Goal: Information Seeking & Learning: Learn about a topic

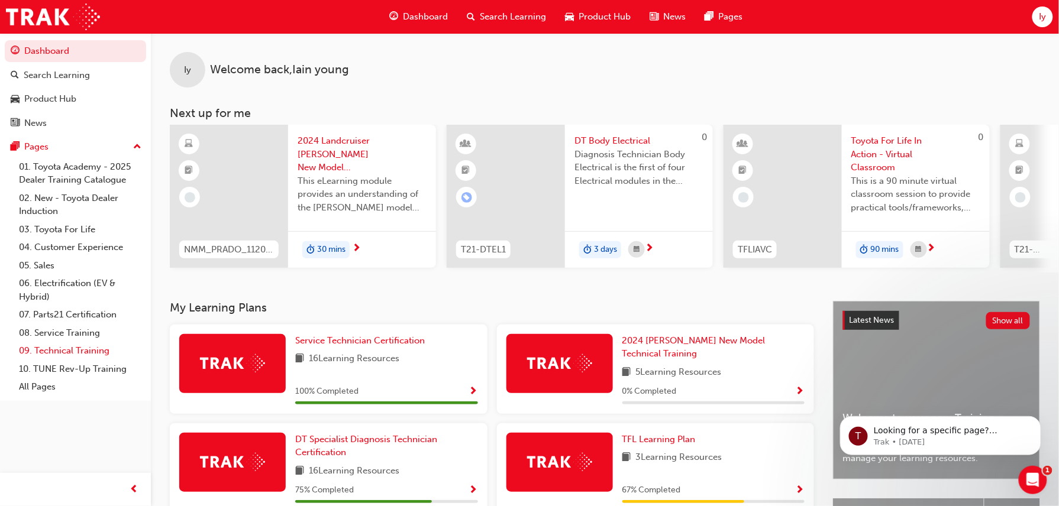
click at [73, 350] on link "09. Technical Training" at bounding box center [80, 351] width 132 height 18
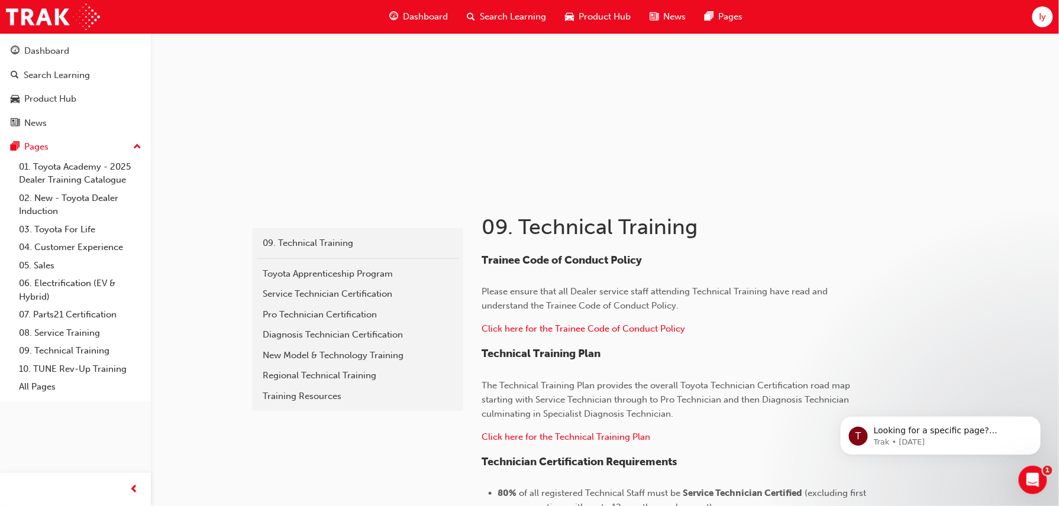
scroll to position [118, 0]
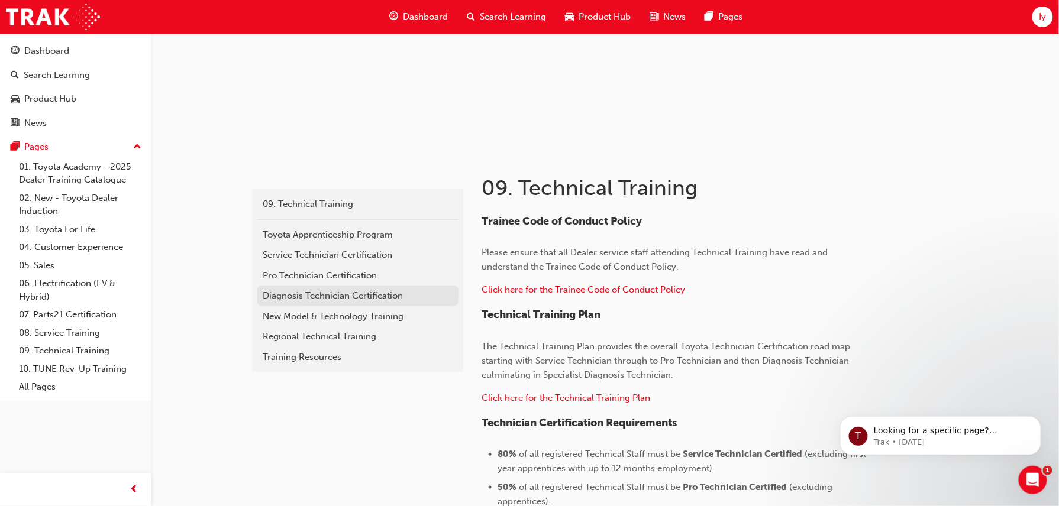
click at [320, 294] on div "Diagnosis Technician Certification" at bounding box center [357, 296] width 189 height 14
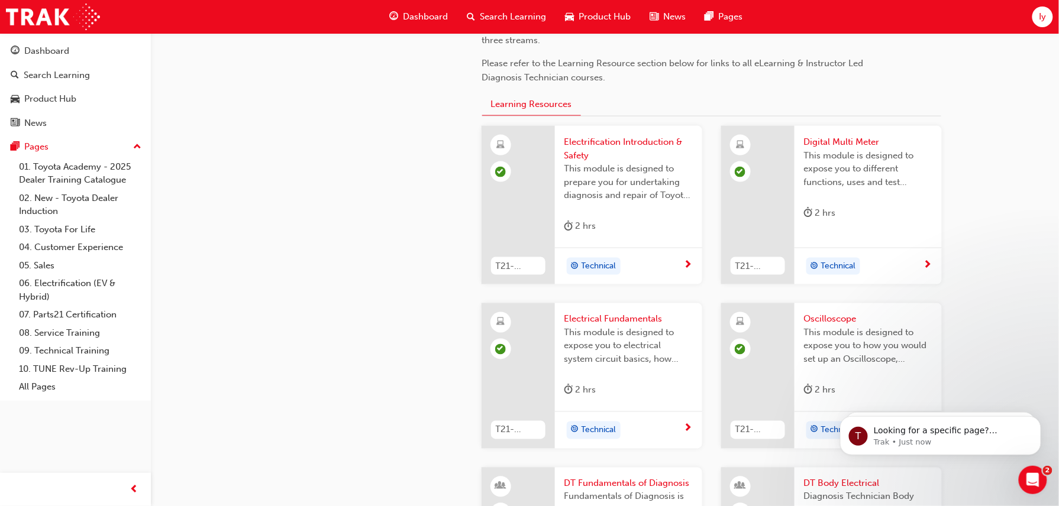
scroll to position [519, 0]
click at [1044, 14] on span "Iy" at bounding box center [1042, 17] width 7 height 14
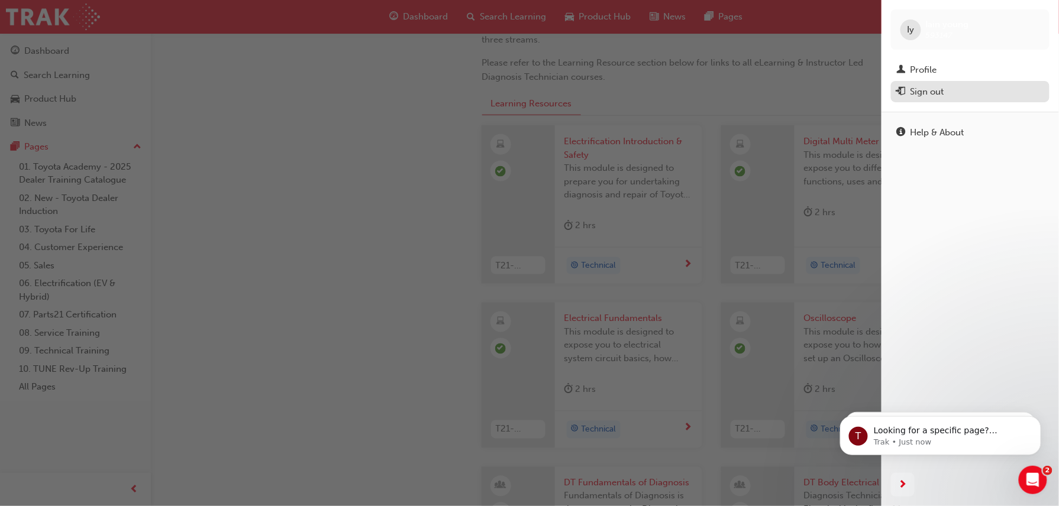
click at [936, 91] on div "Sign out" at bounding box center [928, 92] width 34 height 14
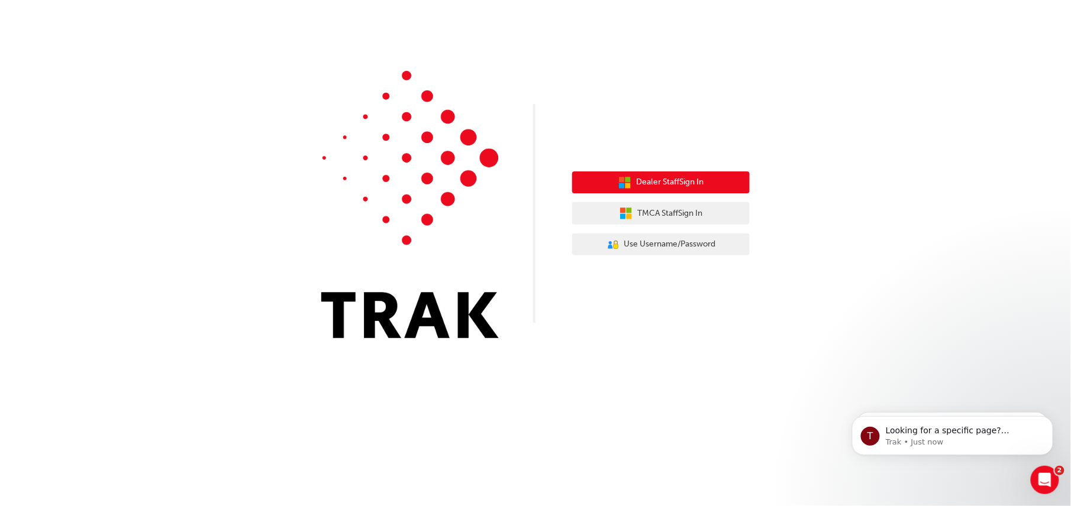
click at [663, 187] on span "Dealer Staff Sign In" at bounding box center [669, 183] width 67 height 14
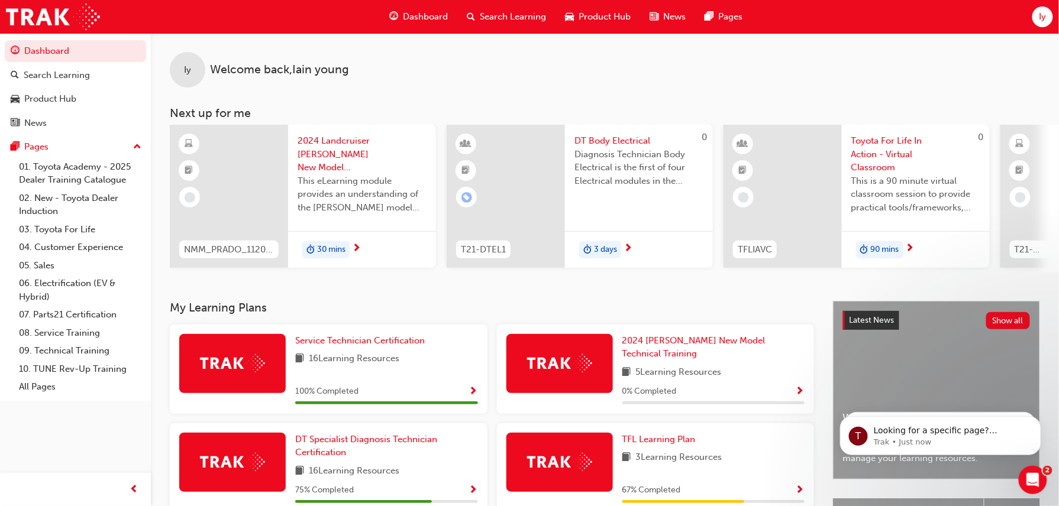
click at [1042, 14] on span "Iy" at bounding box center [1042, 17] width 7 height 14
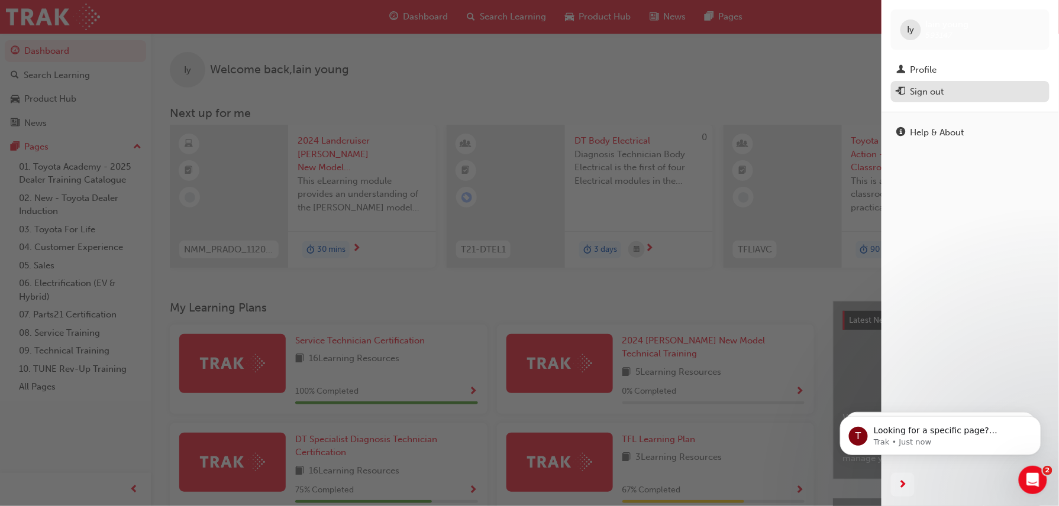
click at [926, 91] on div "Sign out" at bounding box center [928, 92] width 34 height 14
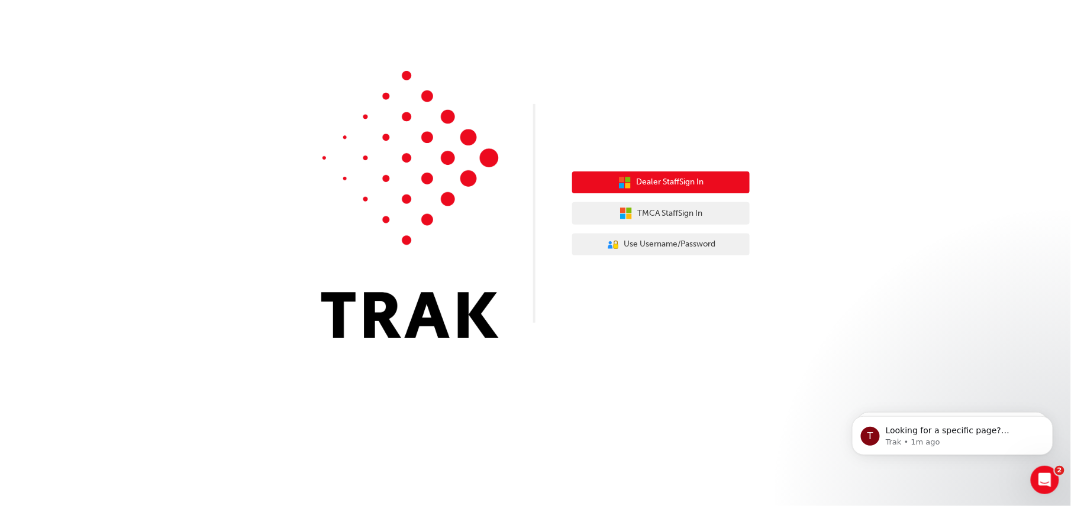
click at [636, 176] on span "Dealer Staff Sign In" at bounding box center [669, 183] width 67 height 14
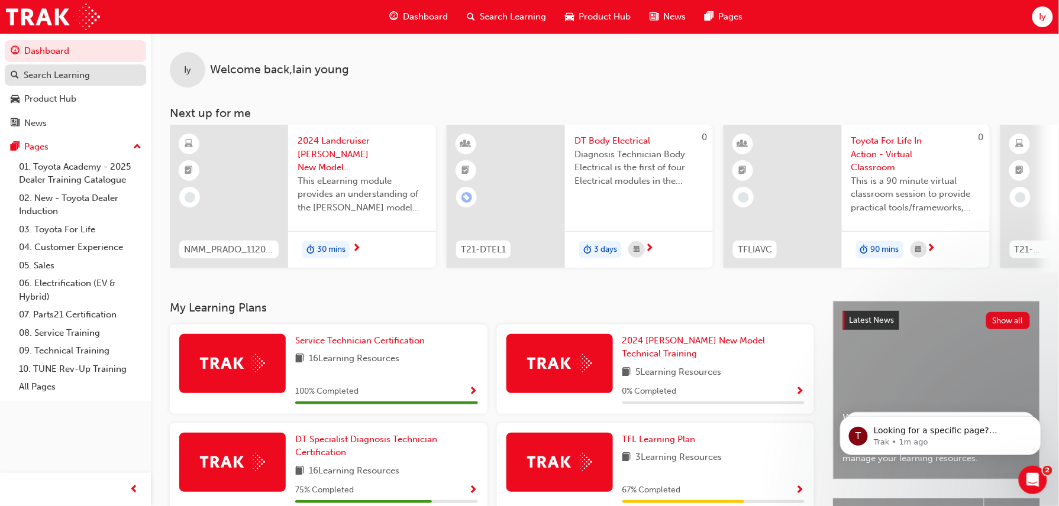
click at [71, 72] on div "Search Learning" at bounding box center [57, 76] width 66 height 14
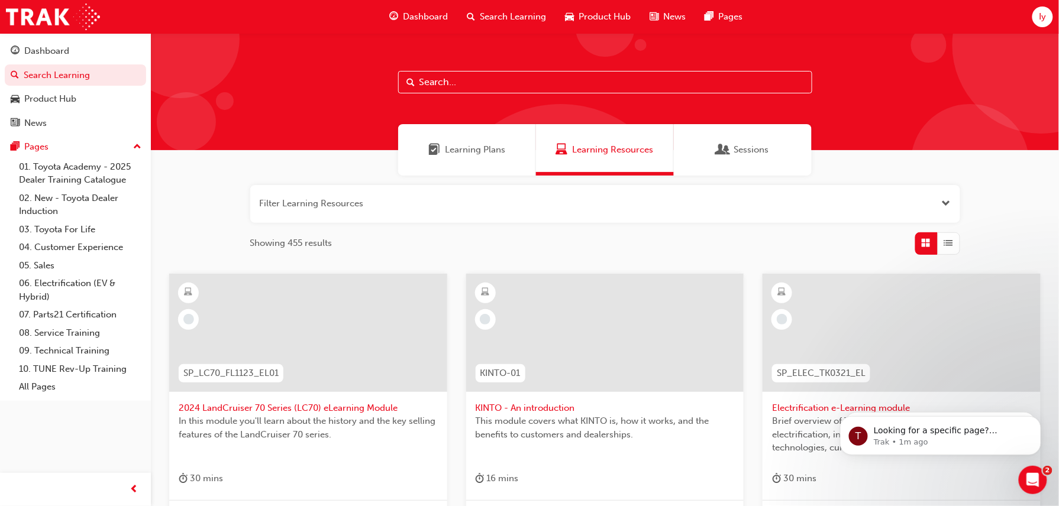
click at [734, 157] on div "Sessions" at bounding box center [743, 149] width 138 height 51
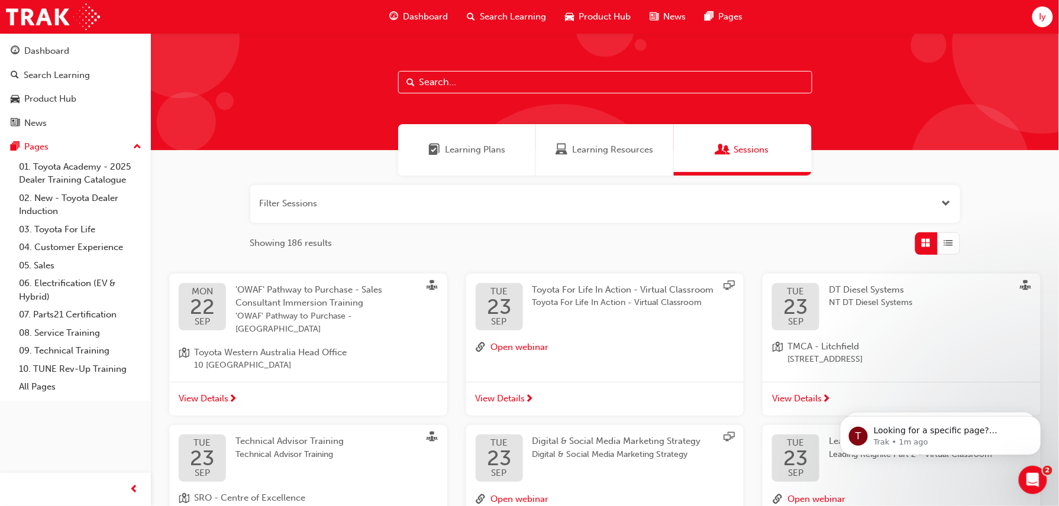
click at [599, 198] on button "button" at bounding box center [605, 204] width 710 height 38
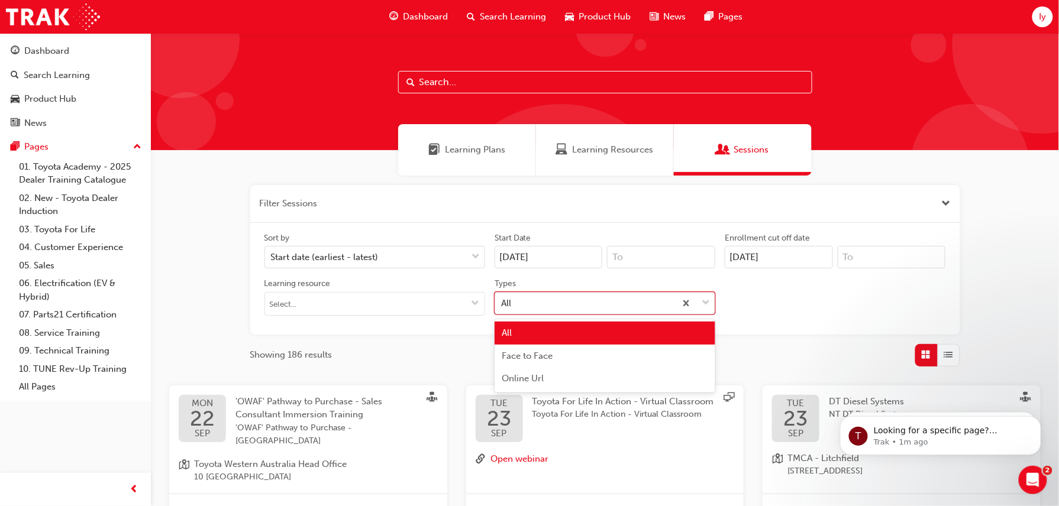
click at [524, 306] on div "All" at bounding box center [585, 303] width 180 height 21
click at [502, 306] on input "Types option All focused, 1 of 3. 3 results available. Use Up and Down to choos…" at bounding box center [501, 303] width 1 height 10
click at [528, 354] on span "Face to Face" at bounding box center [527, 356] width 51 height 11
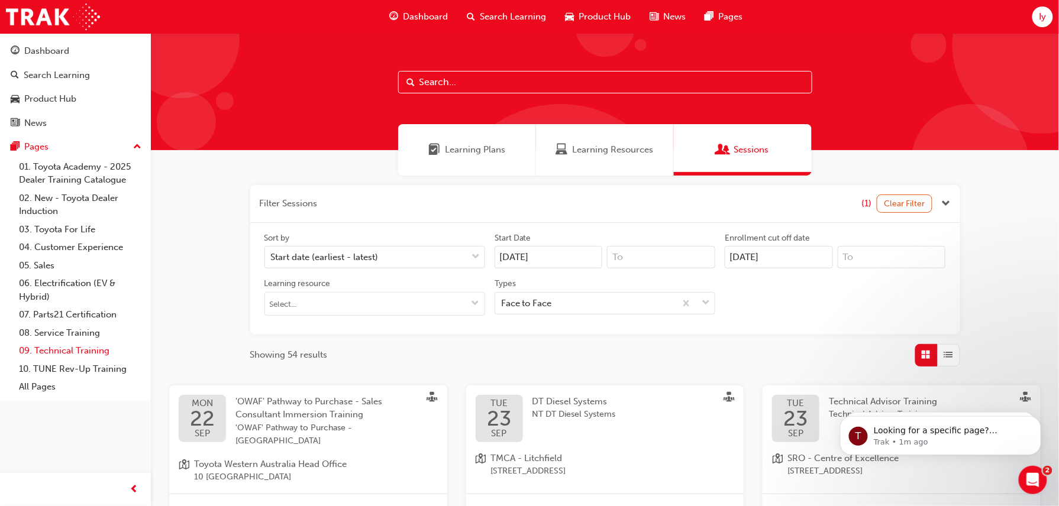
click at [72, 348] on link "09. Technical Training" at bounding box center [80, 351] width 132 height 18
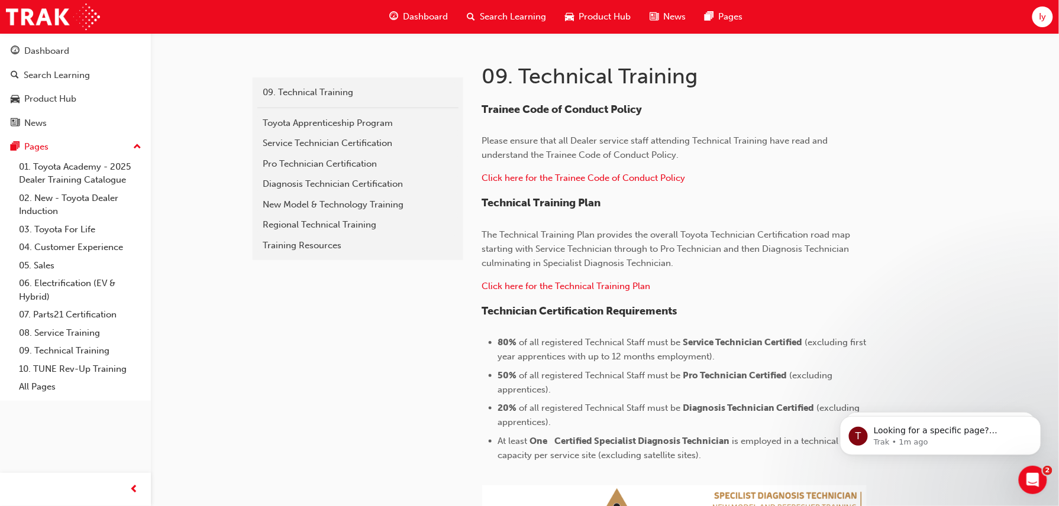
scroll to position [231, 0]
click at [357, 180] on div "Diagnosis Technician Certification" at bounding box center [357, 184] width 189 height 14
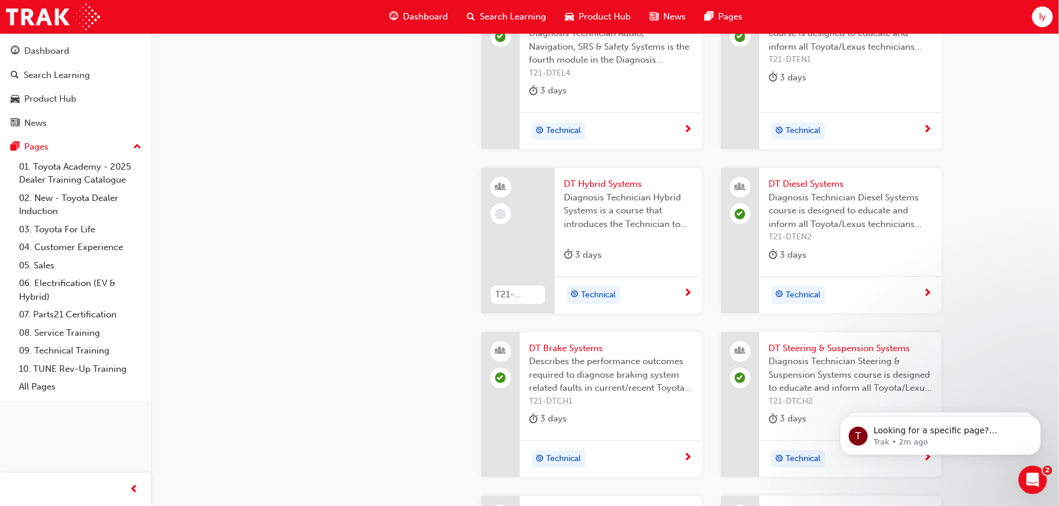
scroll to position [1338, 0]
click at [685, 299] on span "next-icon" at bounding box center [688, 293] width 9 height 11
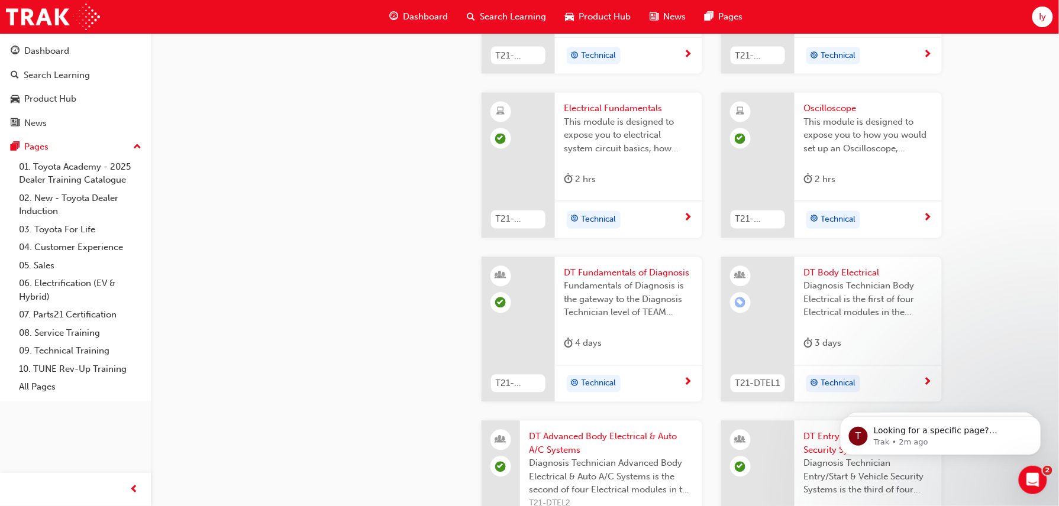
scroll to position [729, 0]
click at [913, 393] on html "T Looking for a specific page? Technical, Toyota Network Training, Technical Tr…" at bounding box center [940, 432] width 237 height 83
click at [793, 311] on div at bounding box center [757, 331] width 73 height 146
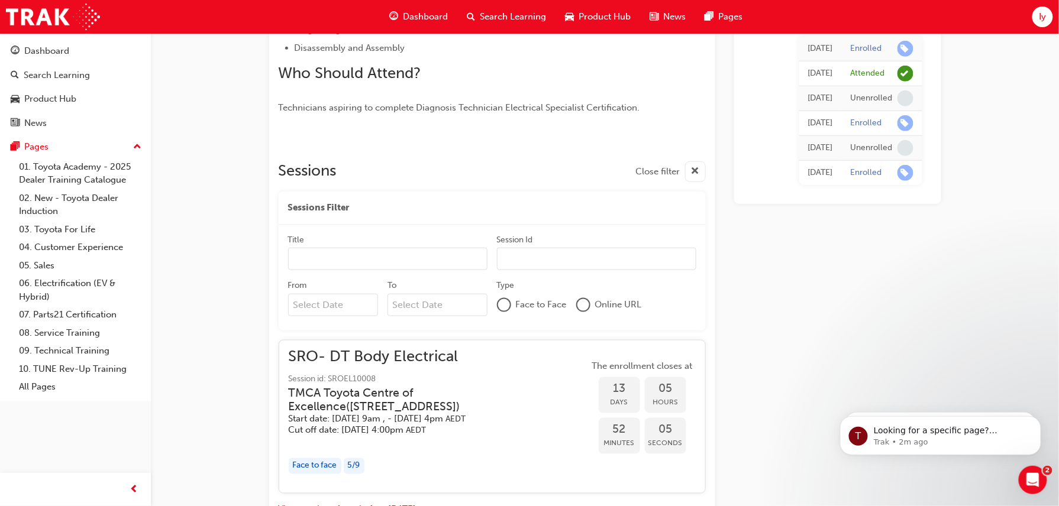
scroll to position [344, 0]
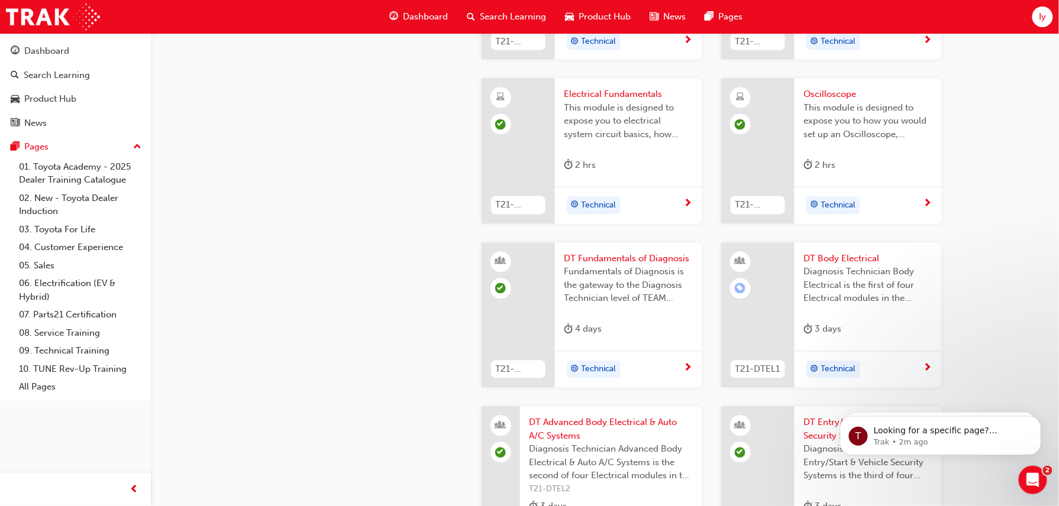
scroll to position [745, 0]
click at [525, 289] on div at bounding box center [518, 314] width 73 height 146
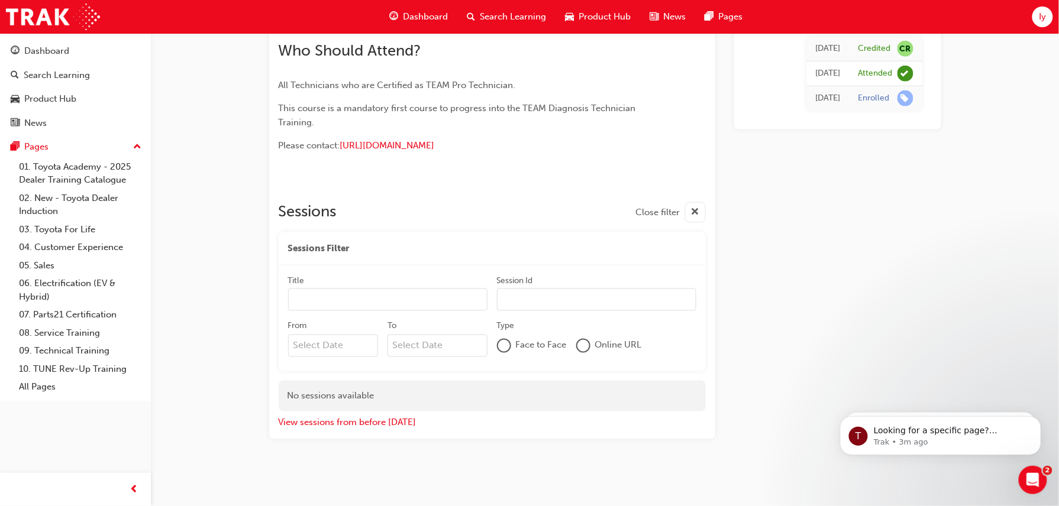
scroll to position [528, 0]
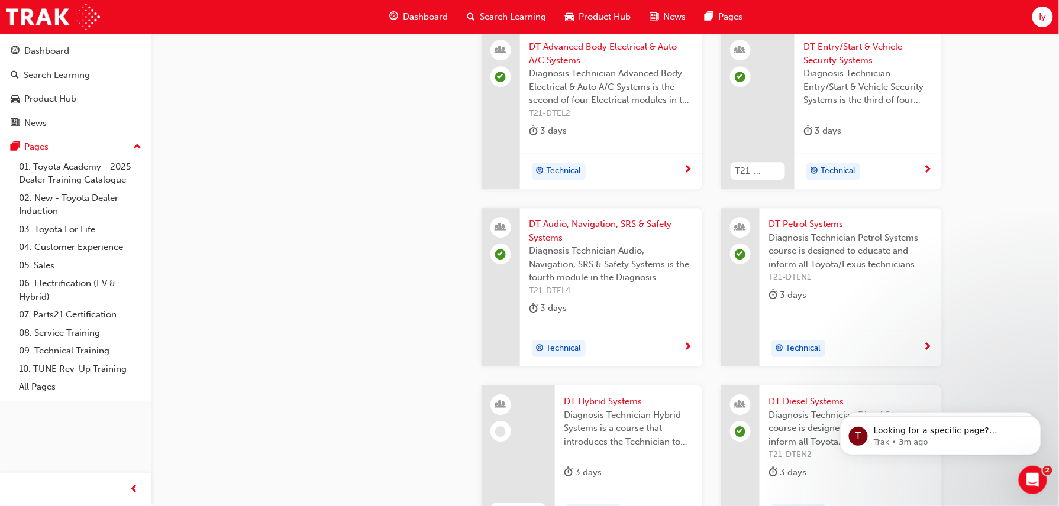
scroll to position [1121, 0]
click at [66, 48] on div "Dashboard" at bounding box center [46, 51] width 45 height 14
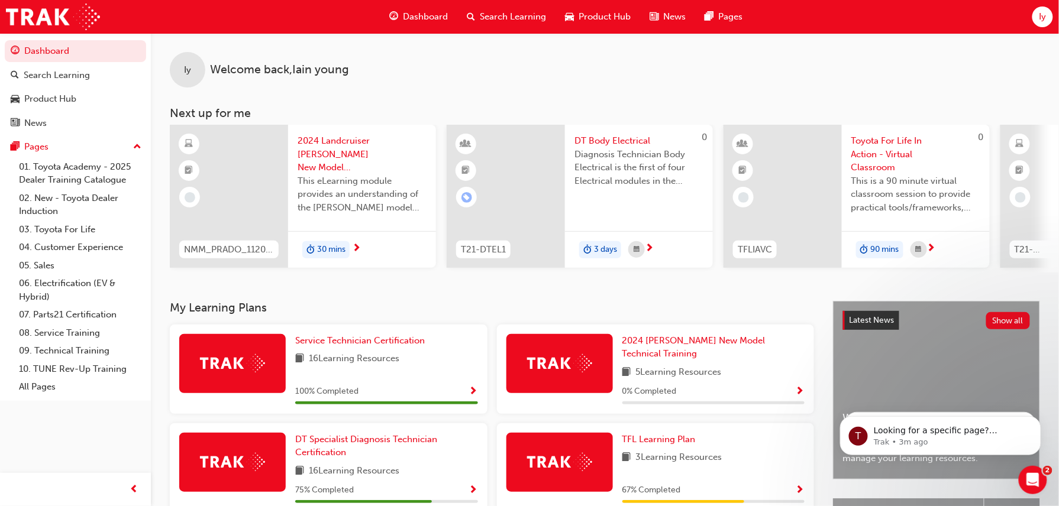
click at [1041, 21] on span "Iy" at bounding box center [1042, 17] width 7 height 14
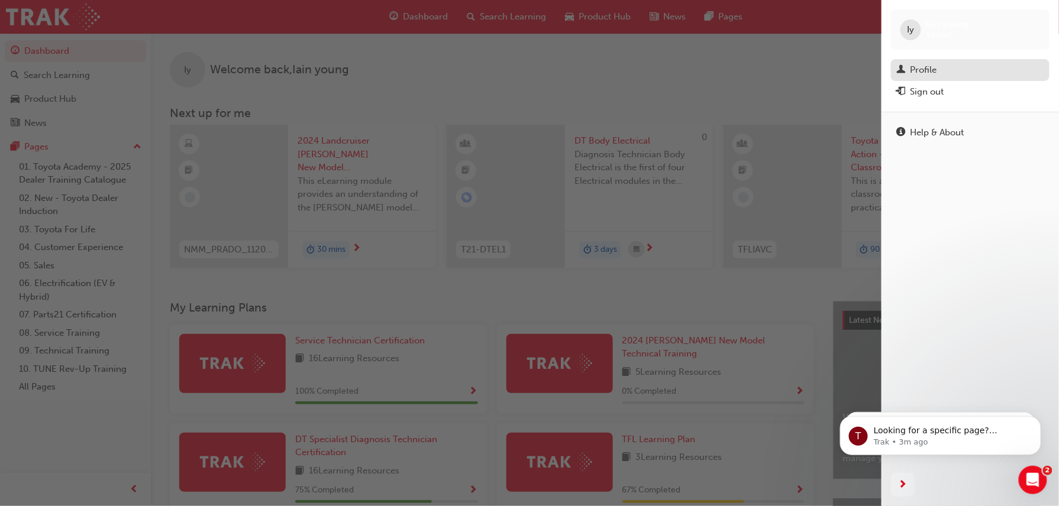
click at [926, 63] on div "Profile" at bounding box center [970, 70] width 147 height 15
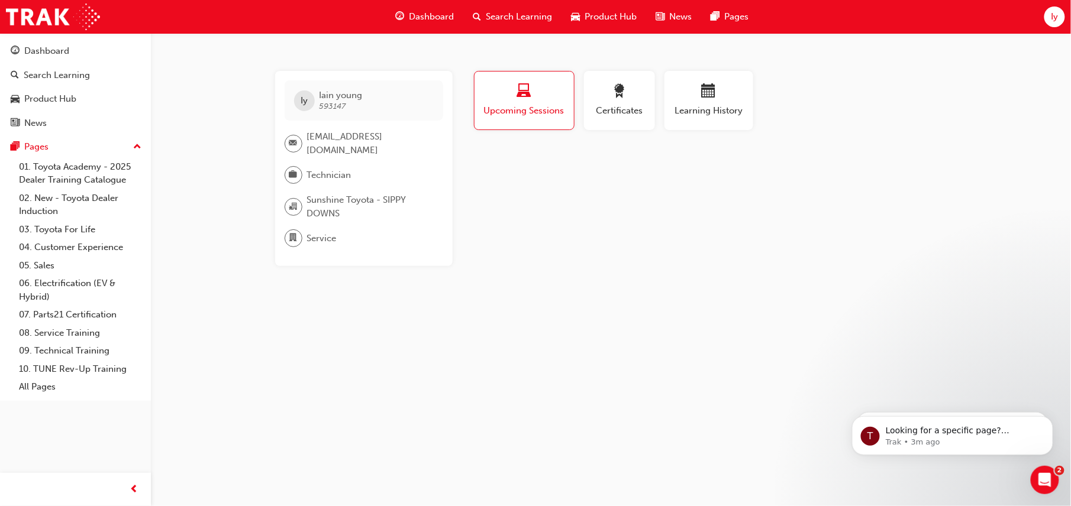
click at [547, 102] on div "Upcoming Sessions" at bounding box center [524, 101] width 82 height 34
click at [711, 104] on span "Learning History" at bounding box center [708, 111] width 71 height 14
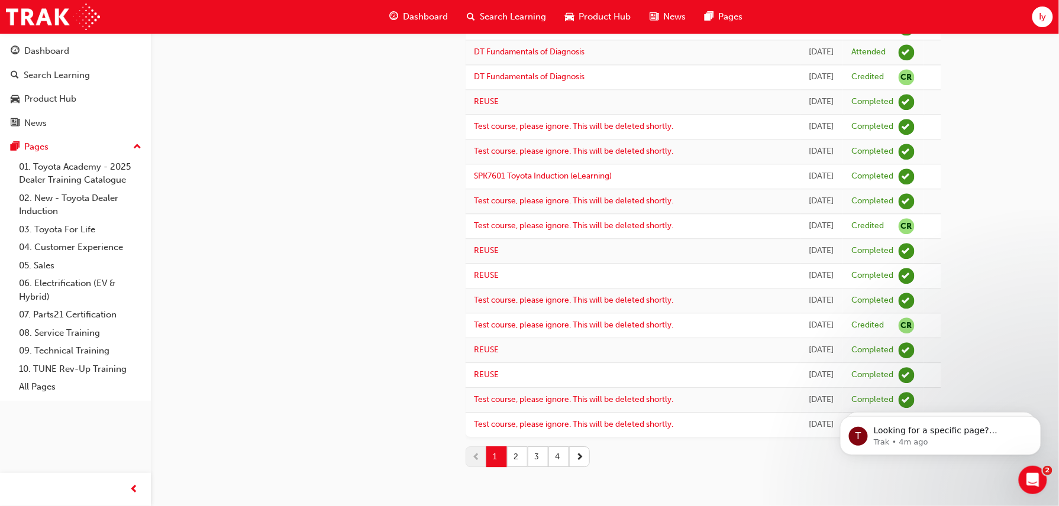
scroll to position [1432, 0]
click at [1042, 12] on span "Iy" at bounding box center [1042, 17] width 7 height 14
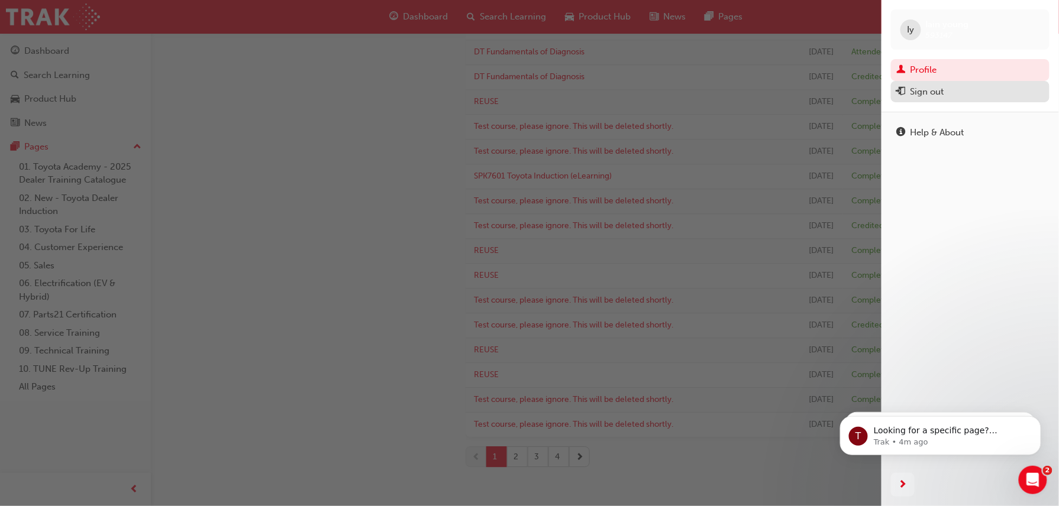
click at [927, 86] on div "Sign out" at bounding box center [928, 92] width 34 height 14
